Goal: Transaction & Acquisition: Obtain resource

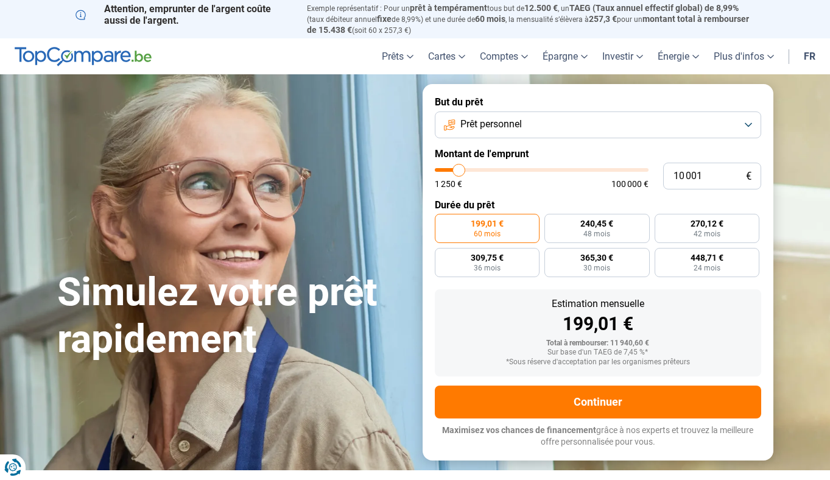
click at [748, 123] on button "Prêt personnel" at bounding box center [598, 124] width 326 height 27
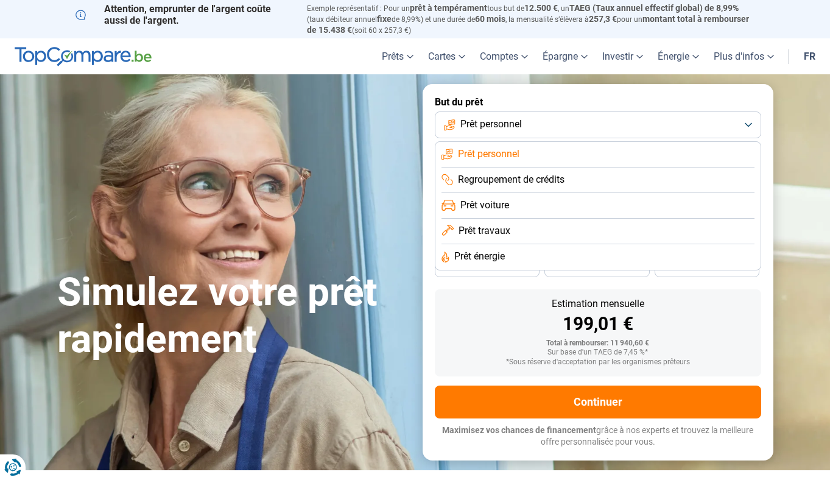
click at [722, 119] on button "Prêt personnel" at bounding box center [598, 124] width 326 height 27
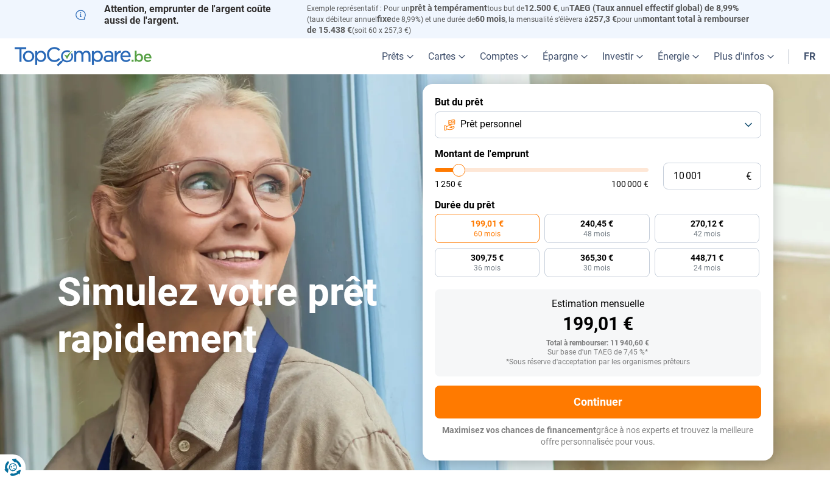
click at [379, 281] on h1 "Simulez votre prêt rapidement" at bounding box center [232, 316] width 351 height 94
type input "10 750"
type input "10750"
type input "11 750"
type input "11750"
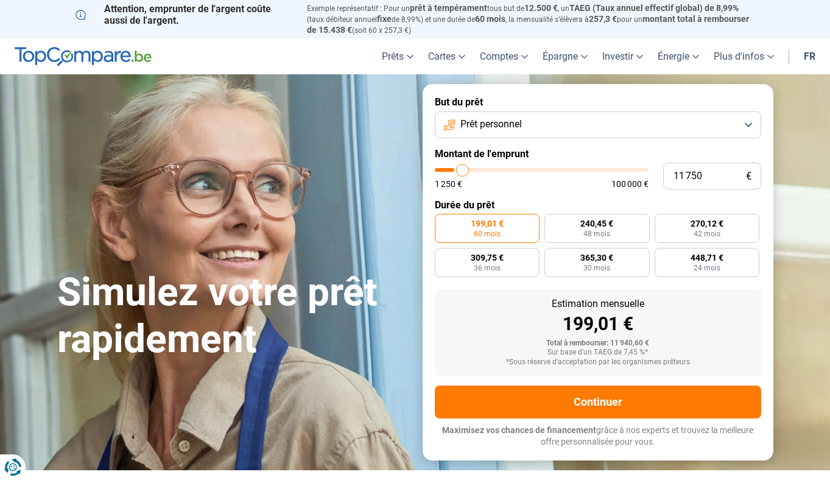
type input "13 250"
type input "13250"
type input "15 000"
type input "15000"
type input "16 500"
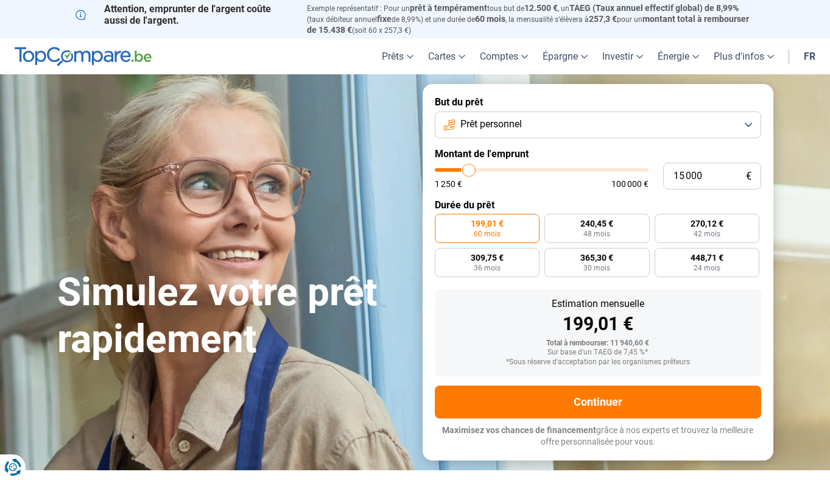
type input "16500"
type input "17 750"
type input "17750"
type input "18 500"
type input "18500"
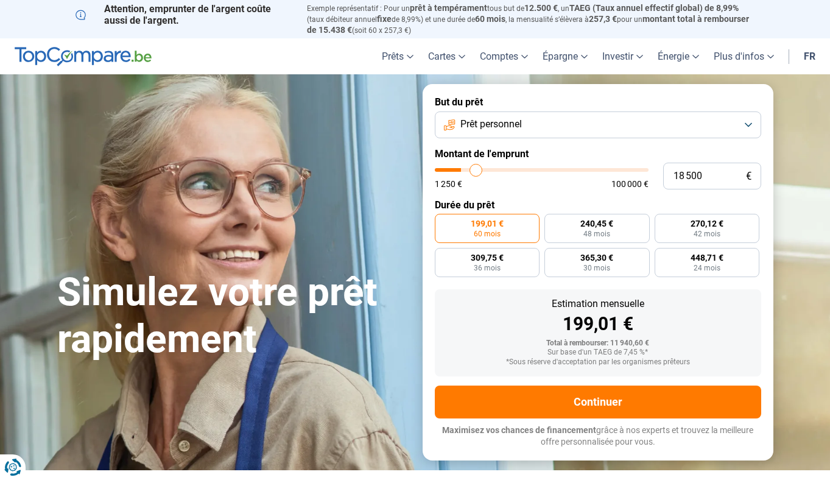
type input "19 000"
type input "19000"
type input "19 250"
type input "19250"
type input "19 500"
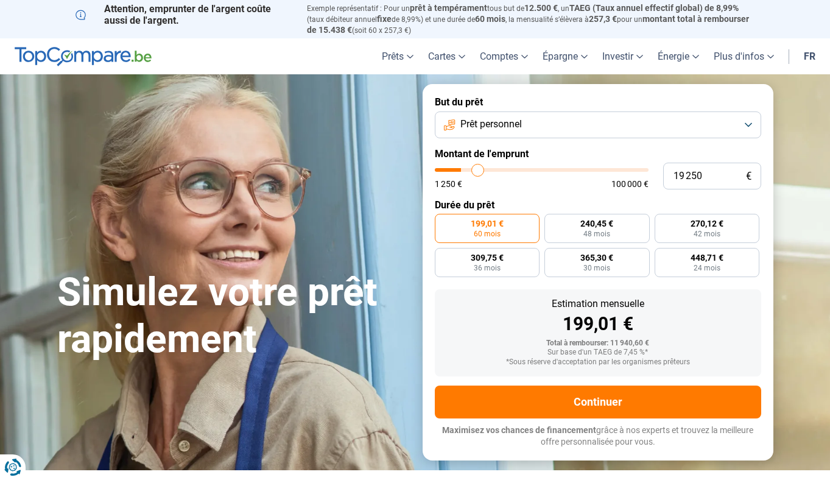
type input "19500"
type input "19 750"
type input "19750"
type input "20 000"
type input "20000"
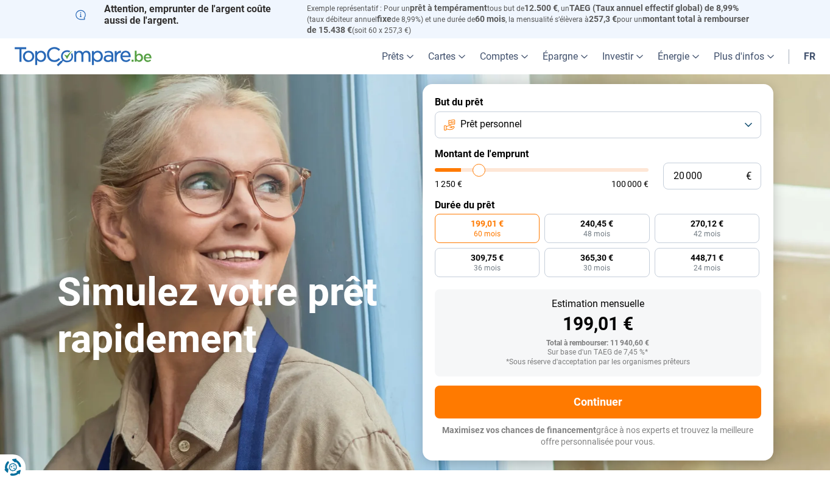
type input "20 250"
type input "20250"
type input "20 500"
type input "20500"
type input "20 750"
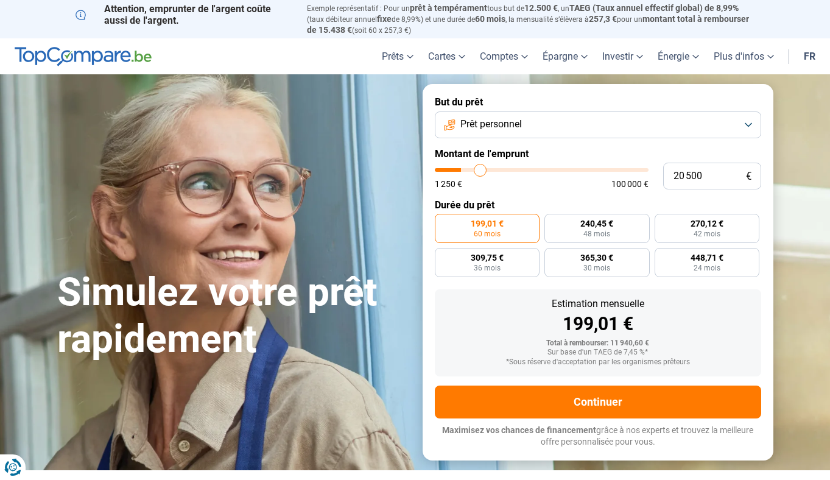
type input "20750"
type input "21 000"
type input "21000"
type input "21 500"
type input "21500"
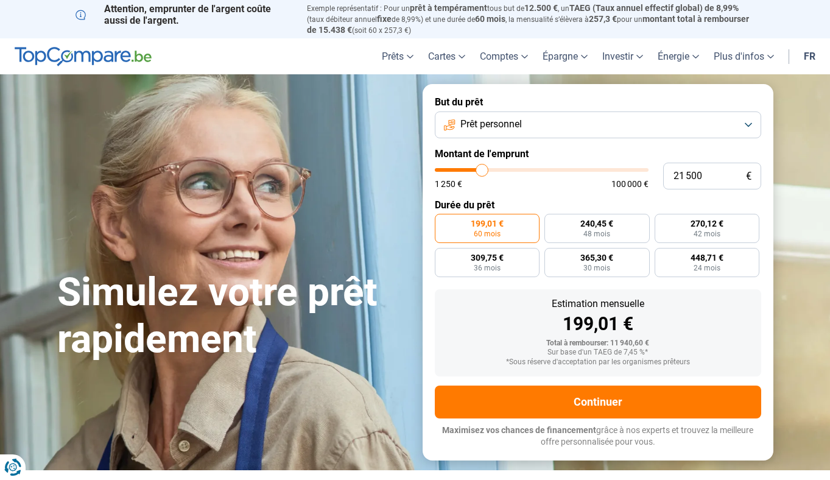
type input "22 000"
type input "22000"
type input "22 500"
type input "22500"
type input "23 000"
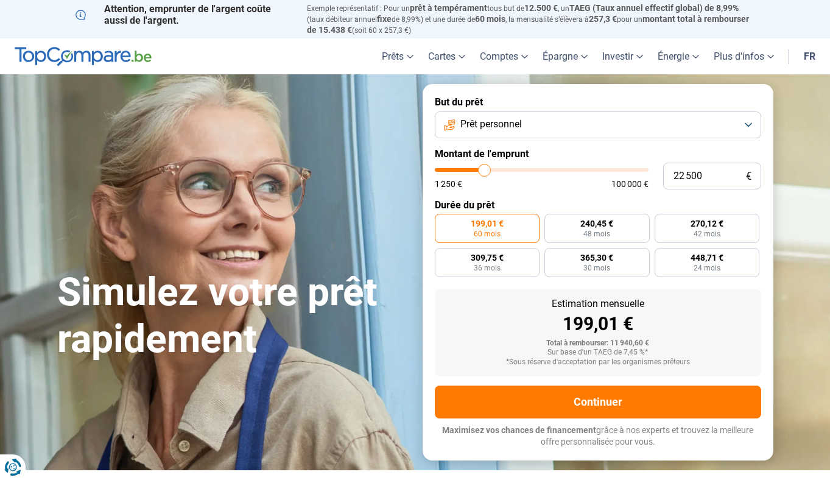
type input "23000"
type input "23 500"
type input "23500"
type input "24 250"
type input "24250"
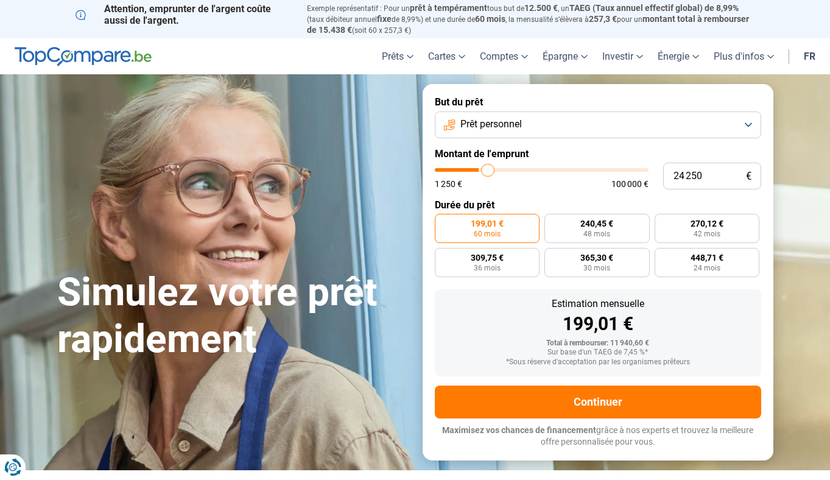
type input "24 750"
type input "24750"
type input "25 750"
type input "25750"
type input "26 750"
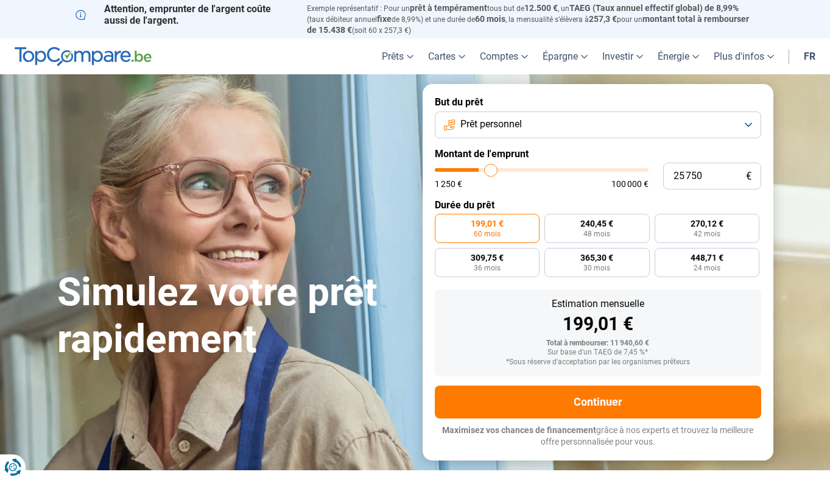
type input "26750"
type input "27 750"
type input "27750"
type input "28 500"
type input "28500"
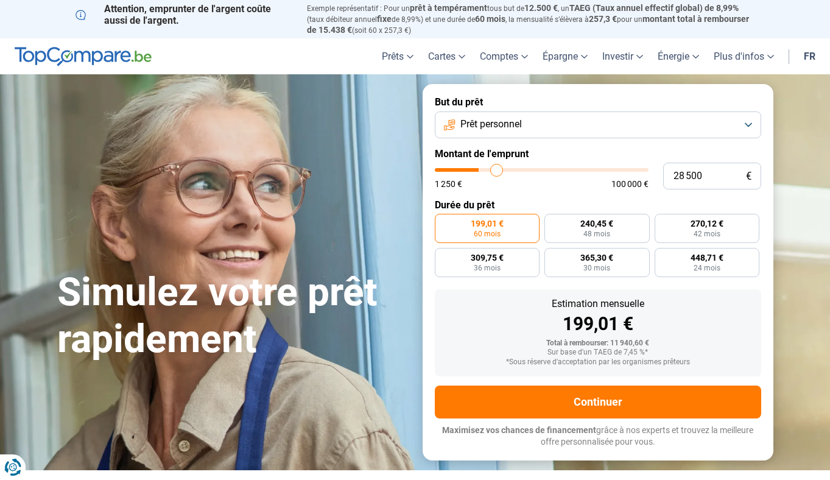
type input "28 750"
type input "28750"
type input "29 250"
type input "29250"
type input "29 500"
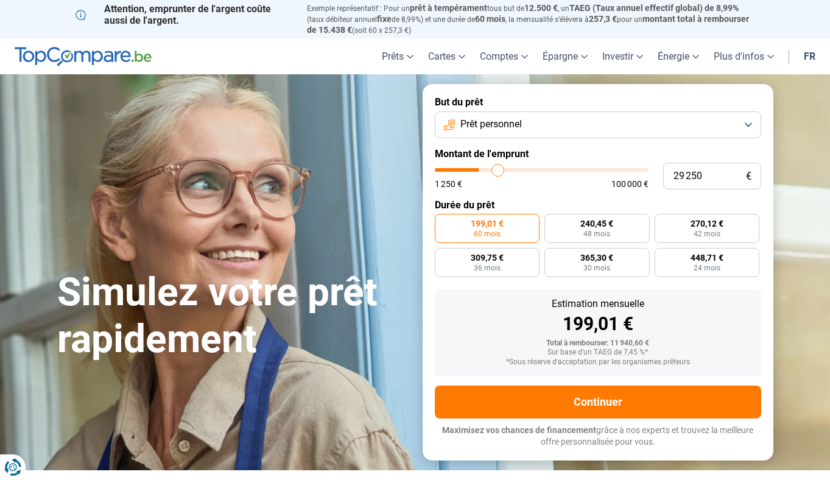
type input "29500"
type input "30 000"
type input "30000"
type input "30 500"
type input "30500"
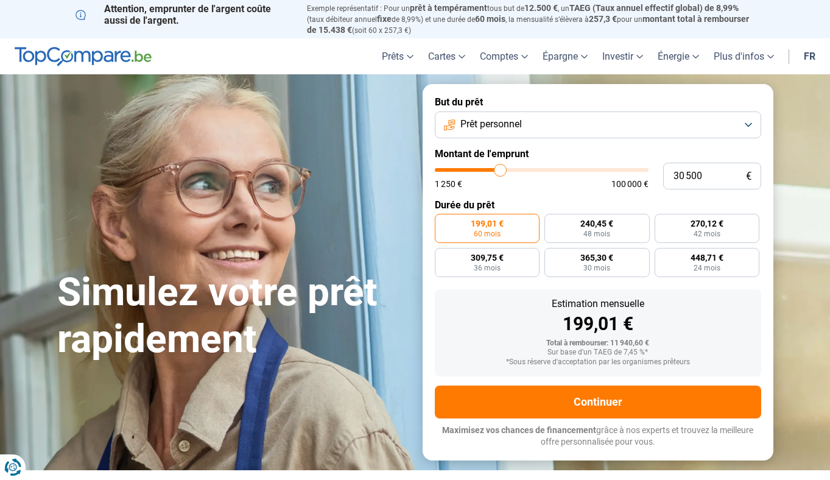
type input "31 250"
type input "31250"
type input "31 750"
type input "31750"
type input "32 250"
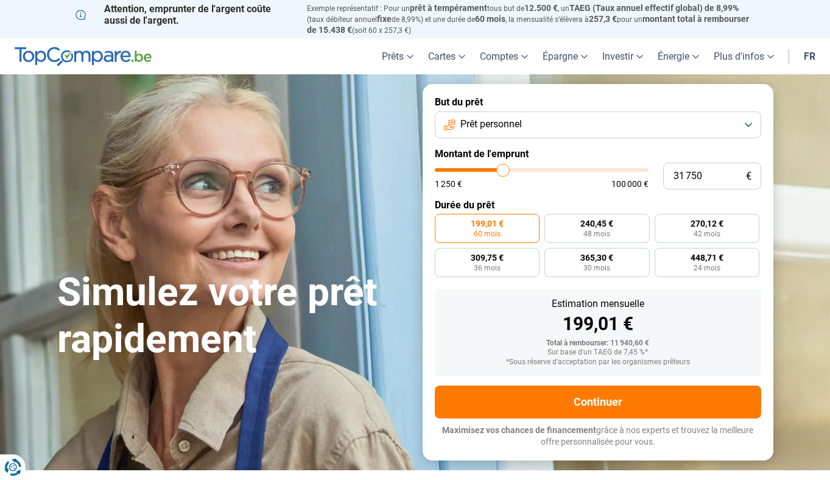
type input "32250"
type input "32 750"
type input "32750"
type input "33 000"
type input "33000"
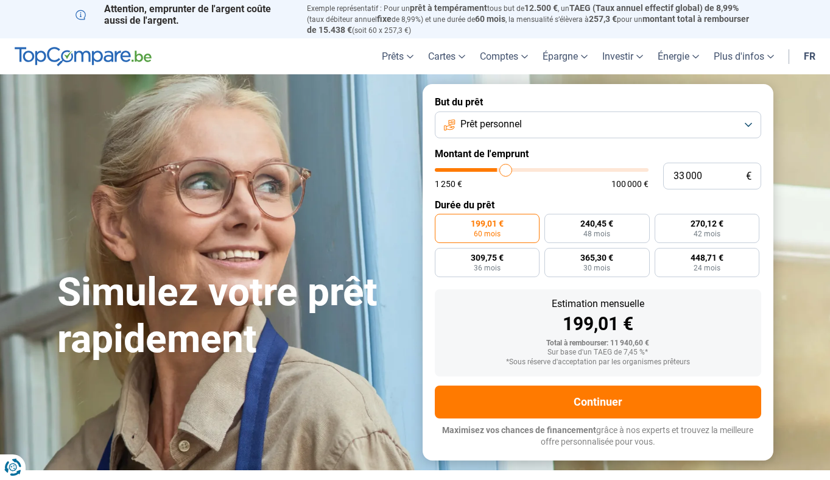
type input "33 500"
type input "33500"
type input "33 750"
type input "33750"
type input "34 250"
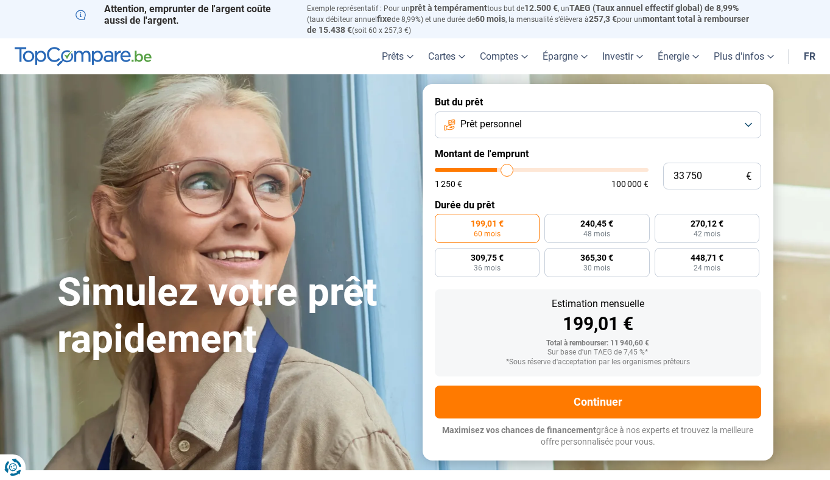
type input "34250"
type input "34 500"
type input "34500"
type input "35 000"
type input "35000"
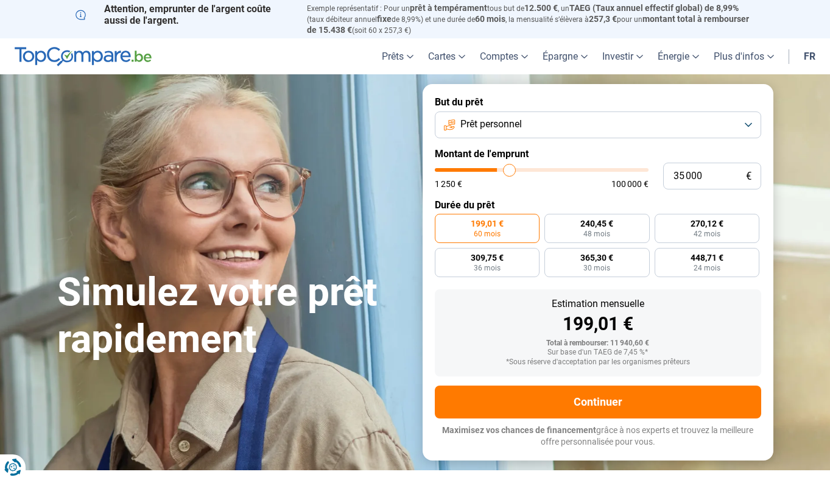
type input "35 500"
type input "35500"
type input "36 000"
type input "36000"
type input "36 250"
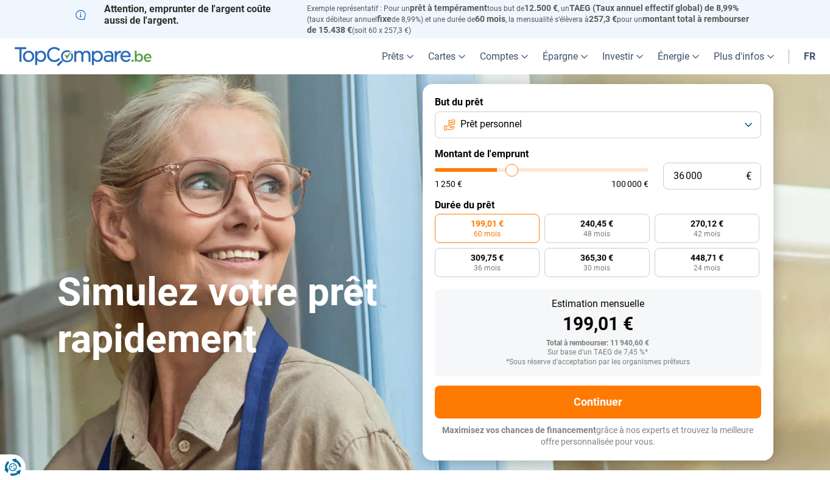
type input "36250"
type input "36 750"
type input "36750"
type input "37 000"
type input "37000"
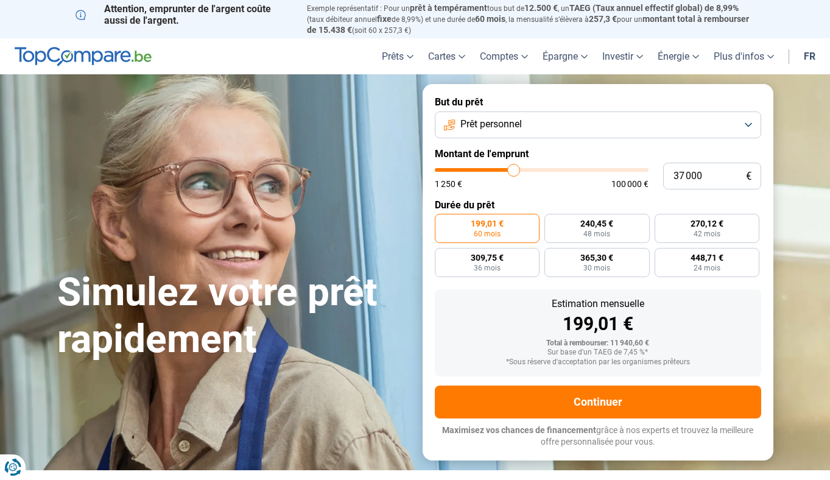
type input "37 250"
type input "37250"
type input "37 750"
type input "37750"
type input "38 000"
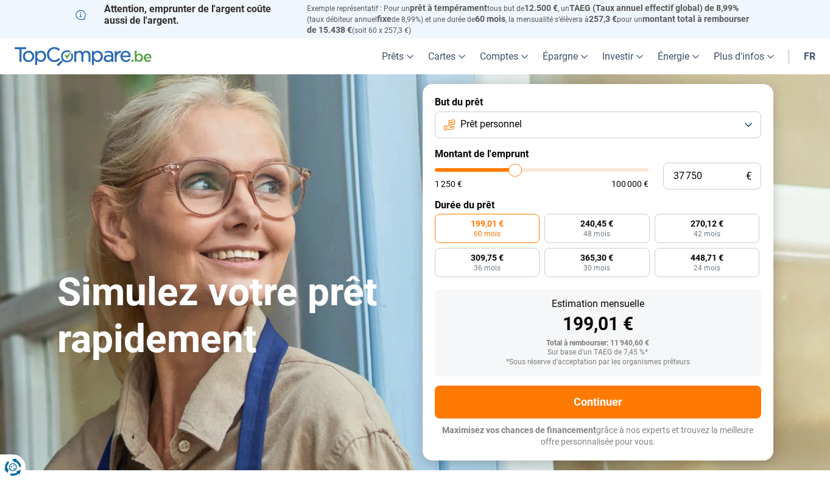
type input "38000"
type input "37 750"
type input "37750"
type input "37 250"
type input "37250"
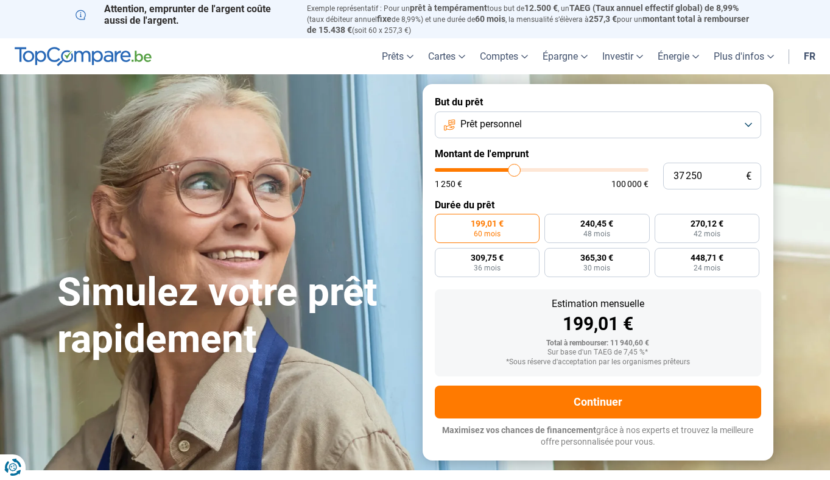
type input "36 000"
type input "36000"
type input "34 000"
type input "34000"
type input "31 500"
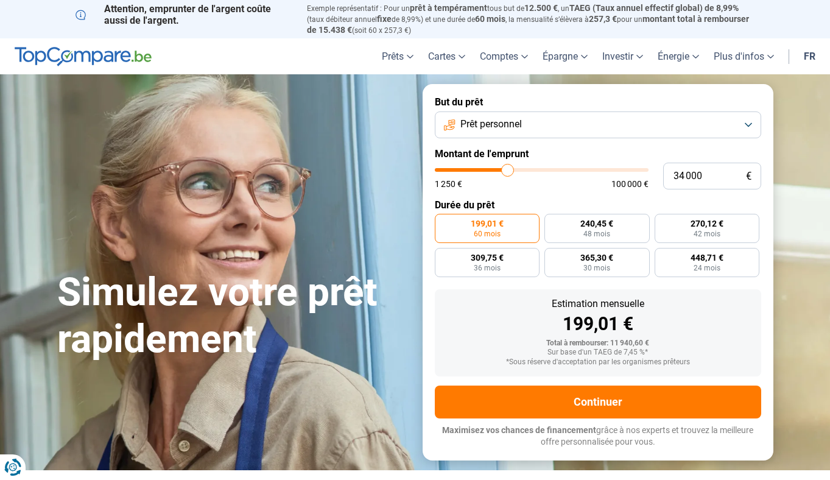
type input "31500"
type input "28 500"
type input "28500"
type input "25 500"
type input "25500"
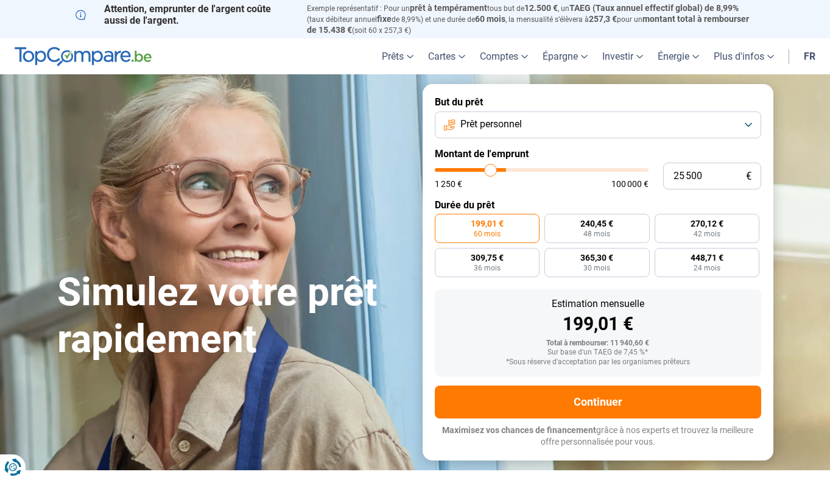
type input "22 000"
type input "22000"
type input "19 250"
type input "19250"
type input "17 000"
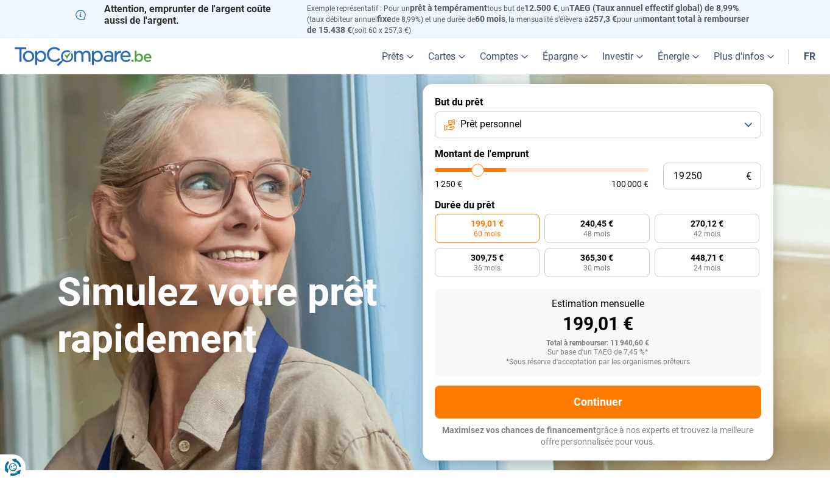
type input "17000"
type input "15 250"
type input "15250"
type input "13 750"
type input "13750"
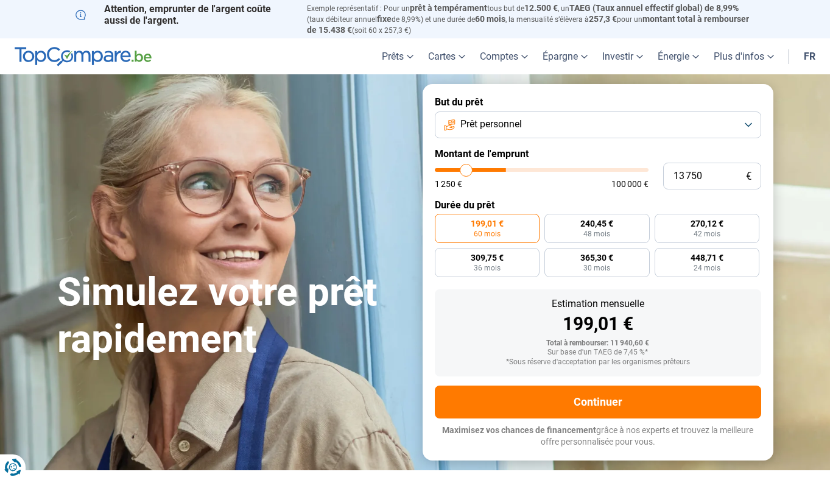
type input "13 000"
type input "13000"
type input "12 500"
type input "12500"
type input "12 250"
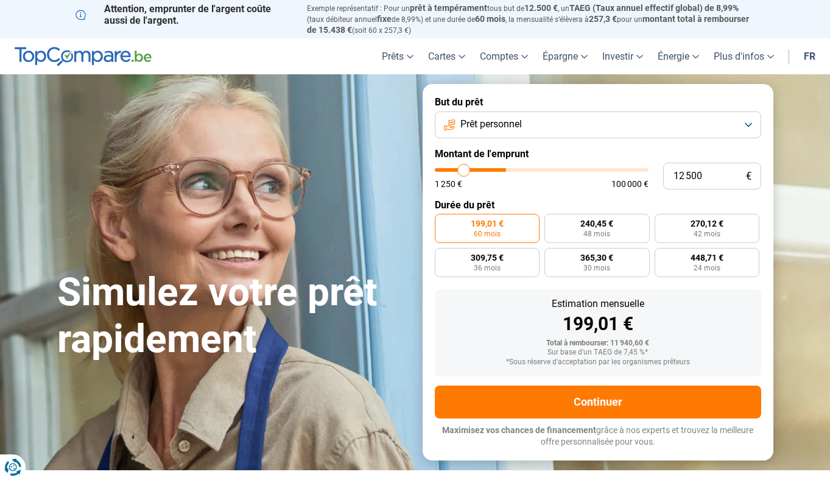
type input "12250"
type input "12 000"
type input "12000"
type input "11 500"
type input "11500"
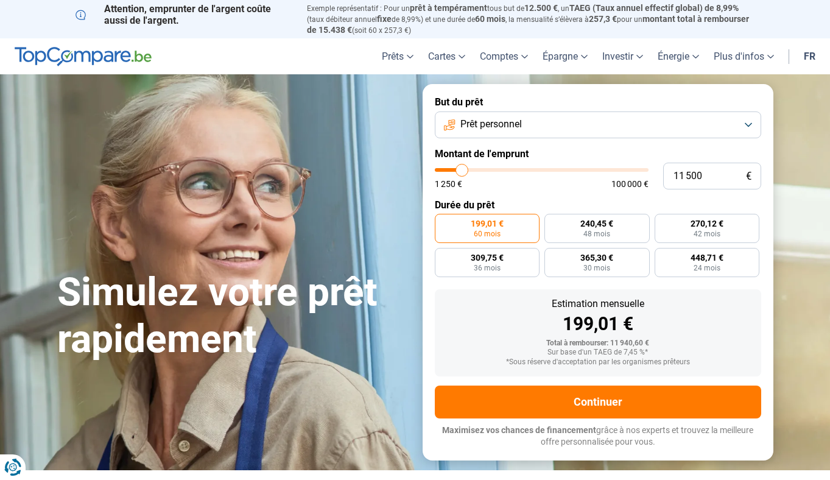
type input "10 500"
type input "10500"
type input "8 750"
type input "8750"
type input "6 500"
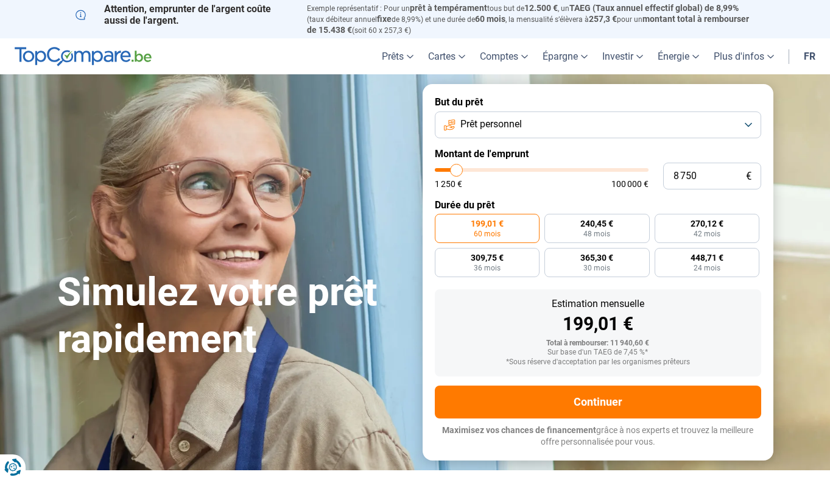
type input "6500"
type input "4 750"
type input "4750"
type input "3 000"
type input "3000"
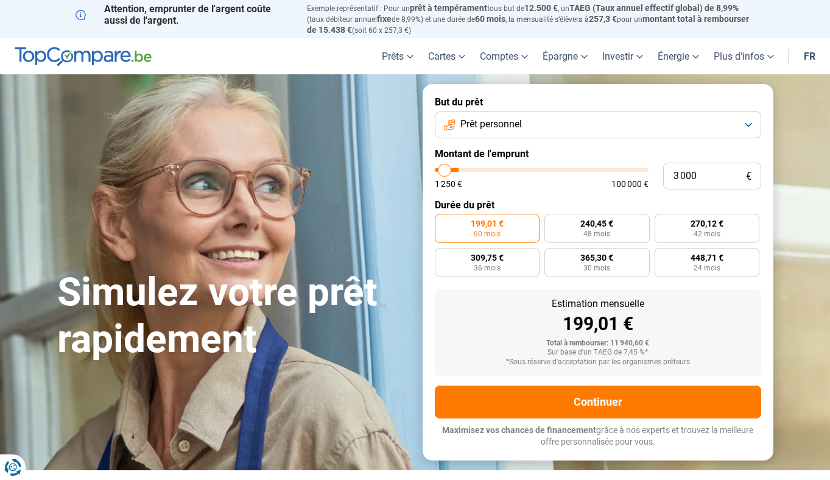
type input "1 250"
drag, startPoint x: 459, startPoint y: 167, endPoint x: 423, endPoint y: 166, distance: 36.5
type input "1250"
click at [435, 168] on input "range" at bounding box center [542, 170] width 214 height 4
radio input "true"
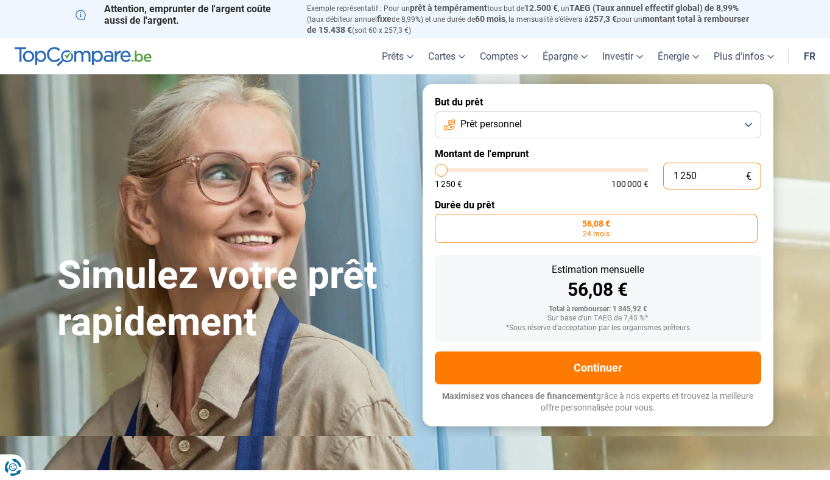
drag, startPoint x: 695, startPoint y: 173, endPoint x: 633, endPoint y: 175, distance: 62.1
click at [632, 178] on div "1 250 € 1 250 € 100 000 €" at bounding box center [598, 175] width 326 height 27
type input "5"
type input "1250"
type input "50"
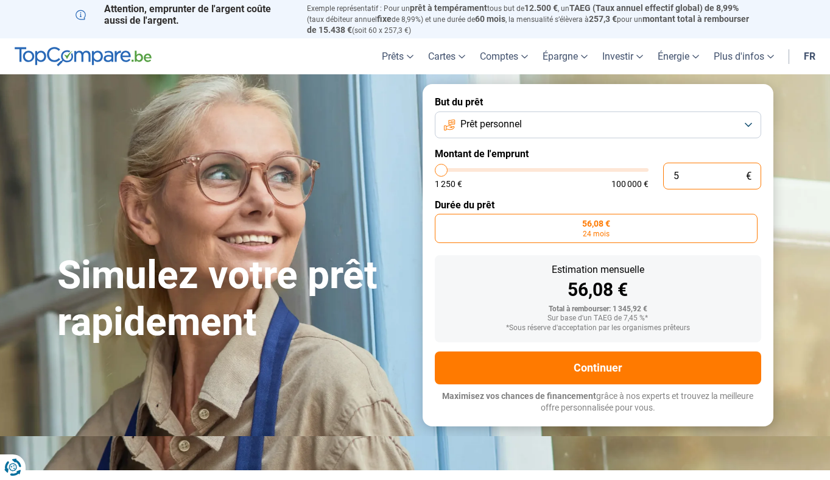
type input "1250"
type input "500"
type input "1250"
type input "5 000"
type input "5000"
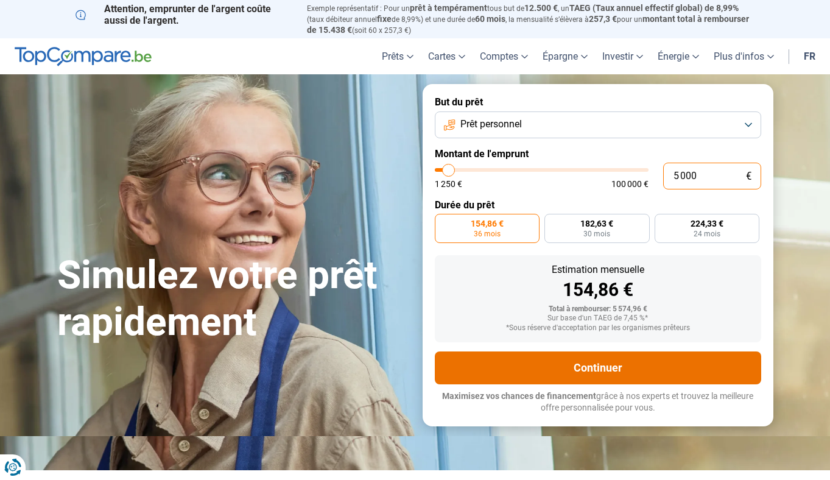
type input "5 000"
click at [605, 364] on button "Continuer" at bounding box center [598, 367] width 326 height 33
